Goal: Transaction & Acquisition: Purchase product/service

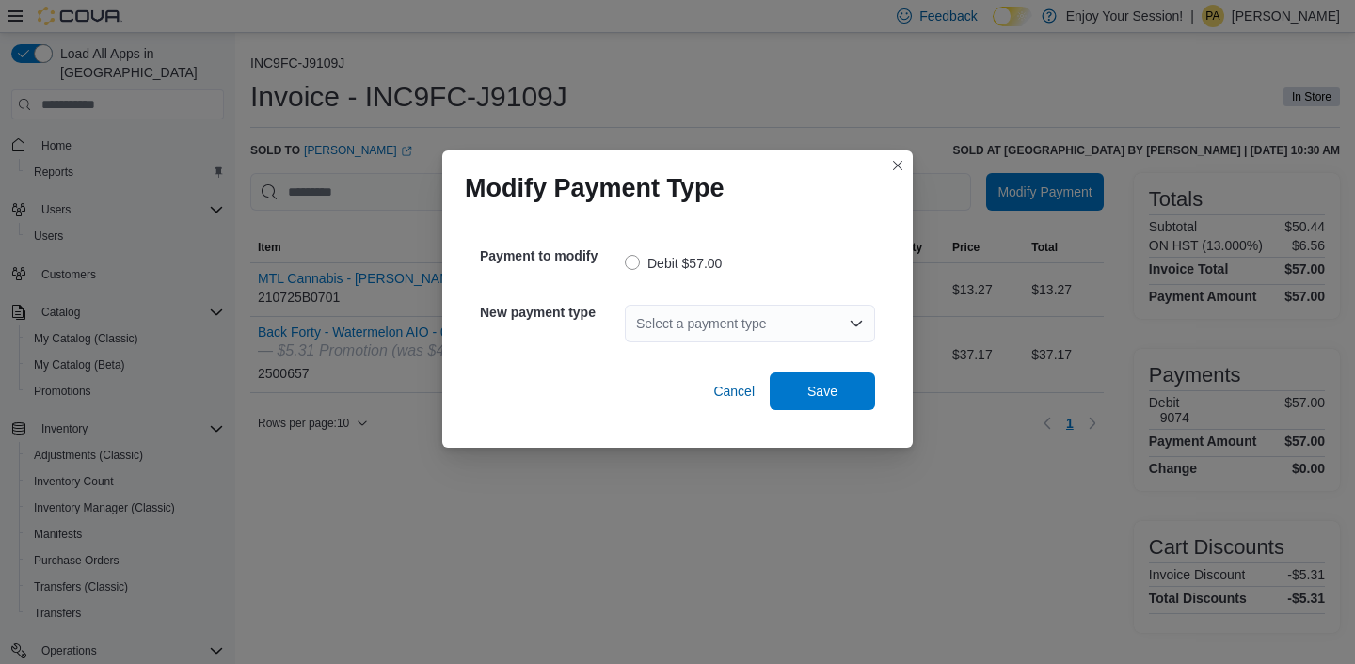
click at [765, 326] on div "Select a payment type" at bounding box center [750, 324] width 250 height 38
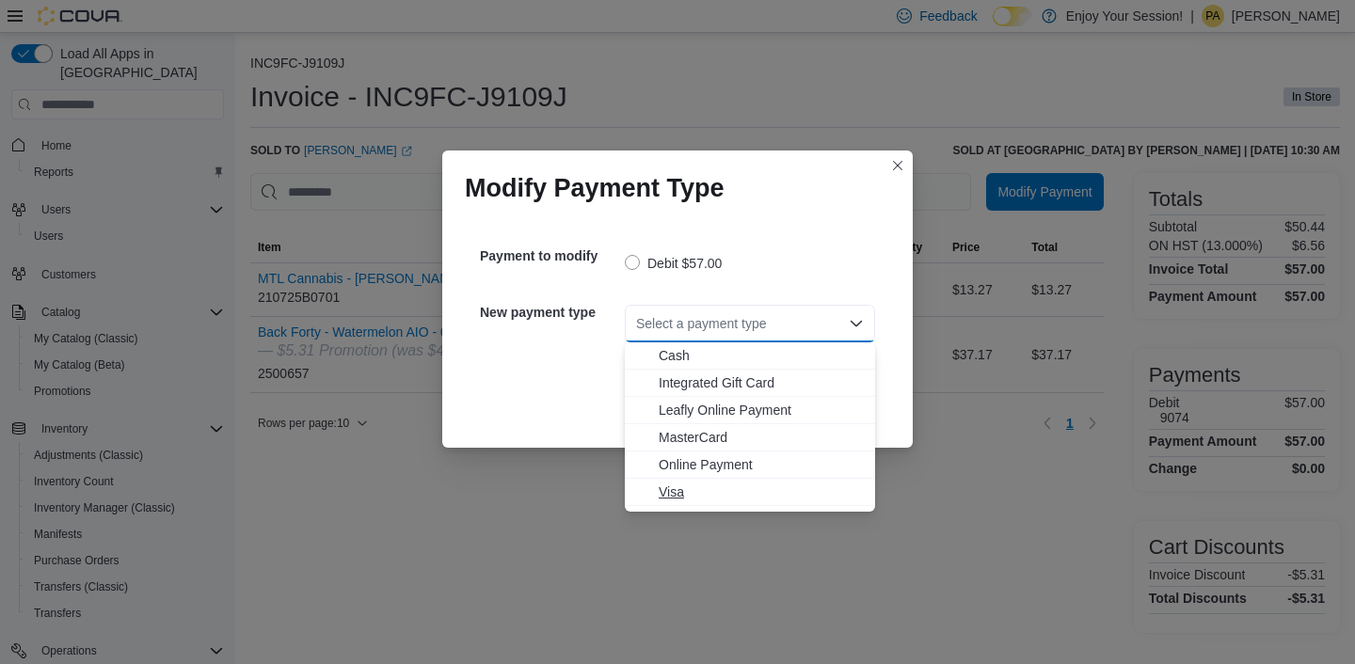
click at [686, 490] on span "Visa" at bounding box center [761, 492] width 205 height 19
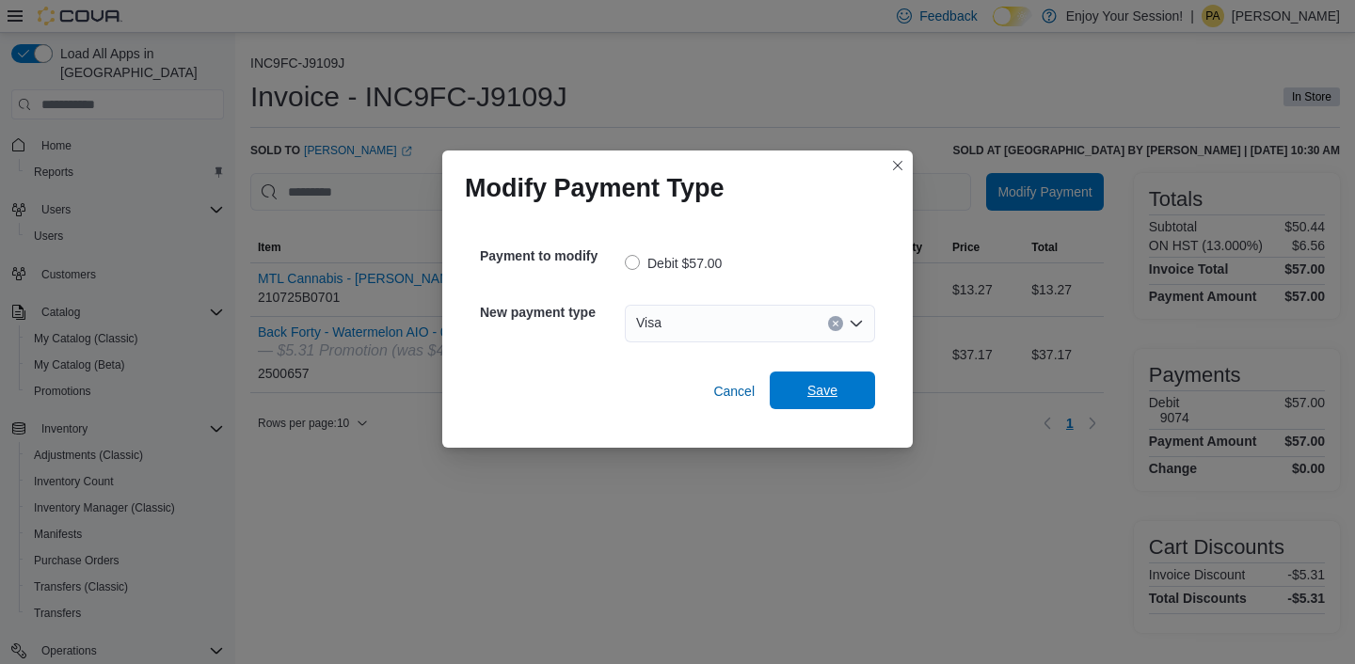
click at [824, 390] on span "Save" at bounding box center [822, 390] width 30 height 19
